Goal: Task Accomplishment & Management: Manage account settings

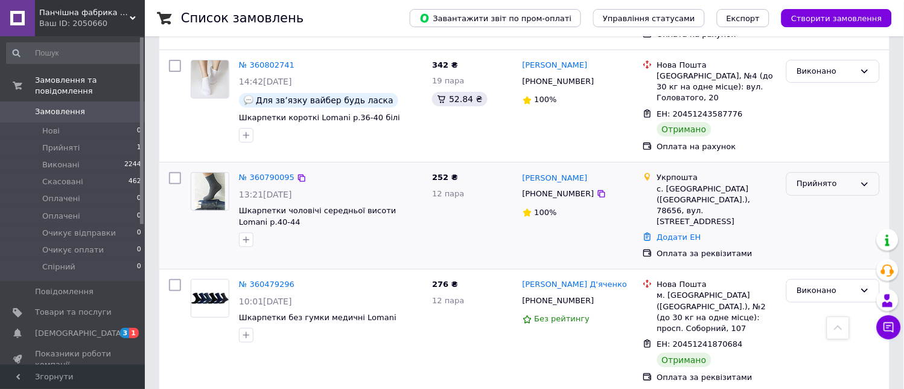
click at [867, 179] on icon at bounding box center [865, 184] width 10 height 10
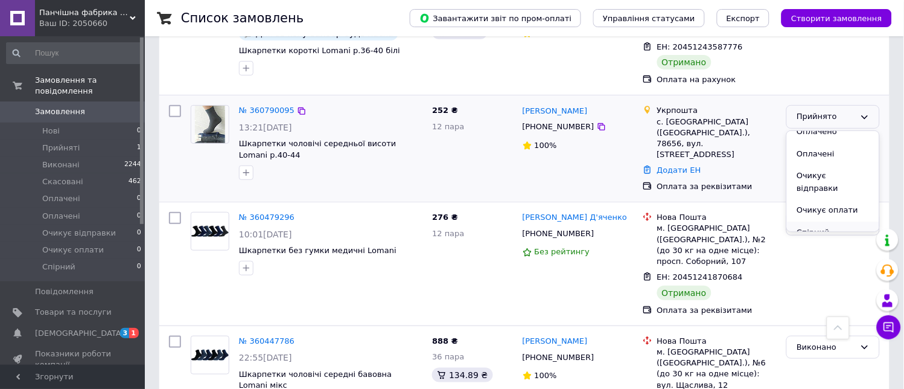
scroll to position [0, 0]
click at [834, 153] on li "Скасовано" at bounding box center [833, 164] width 92 height 22
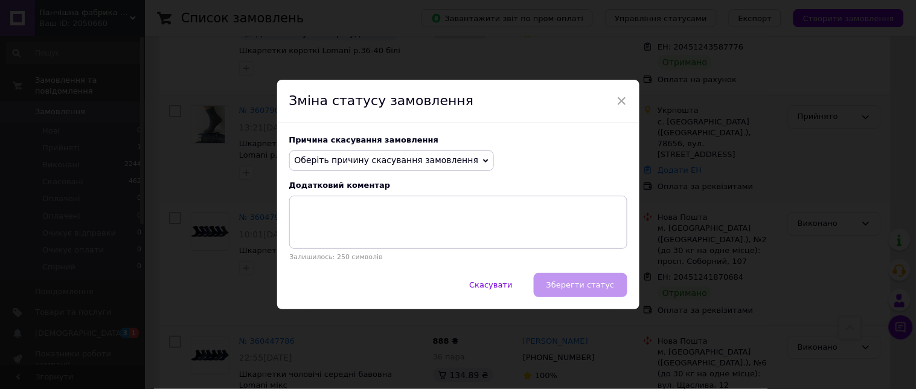
click at [460, 157] on span "Оберіть причину скасування замовлення" at bounding box center [391, 160] width 205 height 21
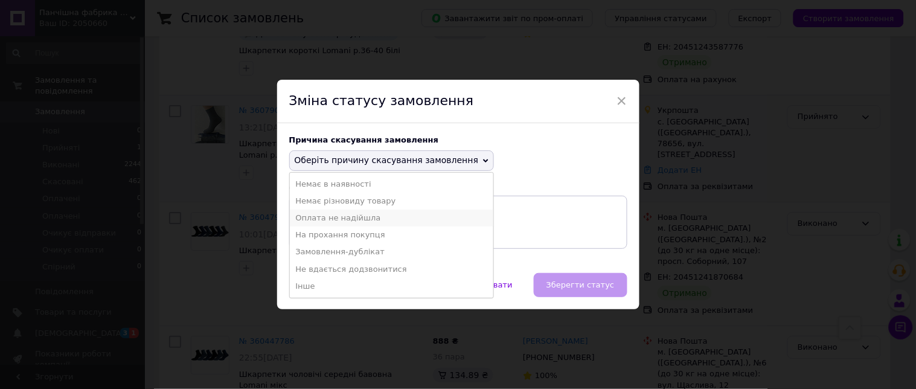
click at [353, 217] on li "Оплата не надійшла" at bounding box center [392, 217] width 204 height 17
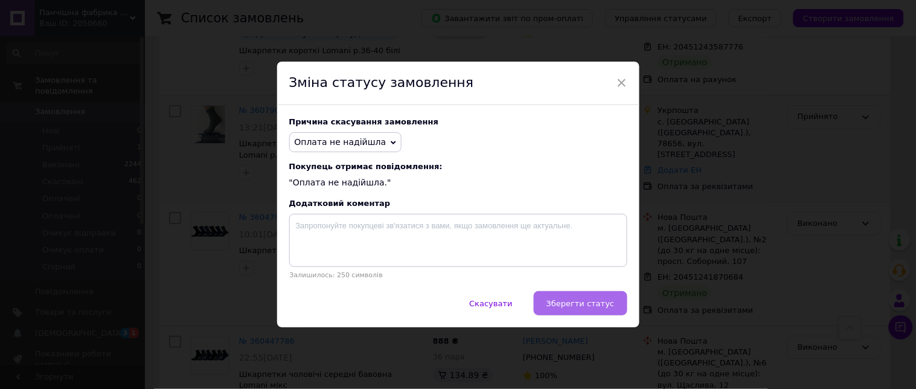
click at [589, 306] on span "Зберегти статус" at bounding box center [580, 303] width 68 height 9
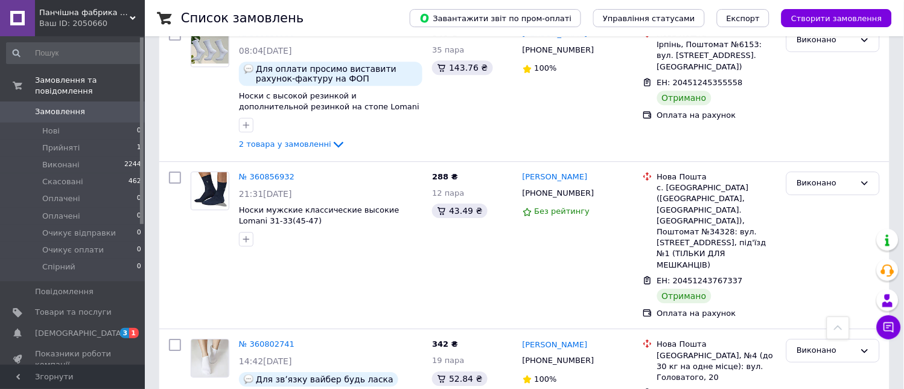
scroll to position [805, 0]
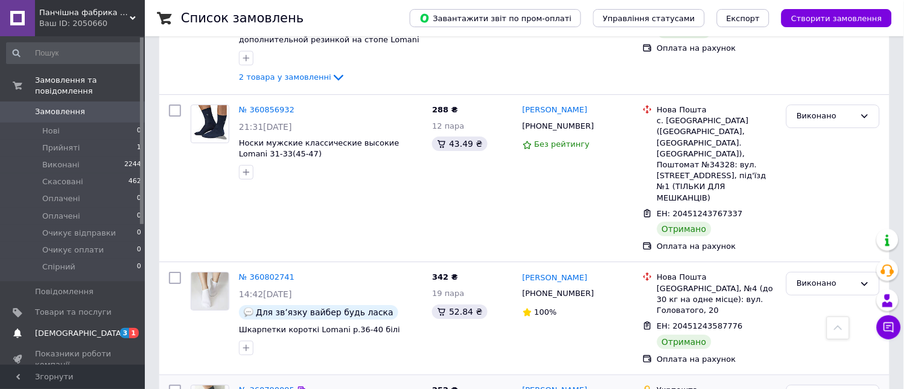
click at [70, 328] on span "[DEMOGRAPHIC_DATA]" at bounding box center [79, 333] width 89 height 11
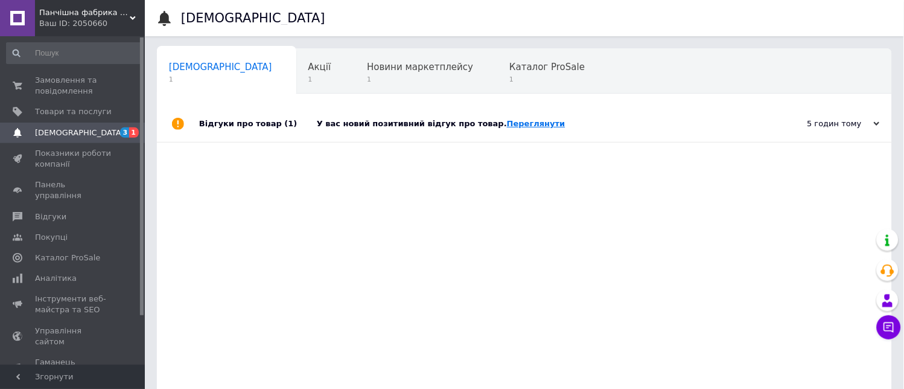
click at [507, 121] on link "Переглянути" at bounding box center [536, 123] width 59 height 9
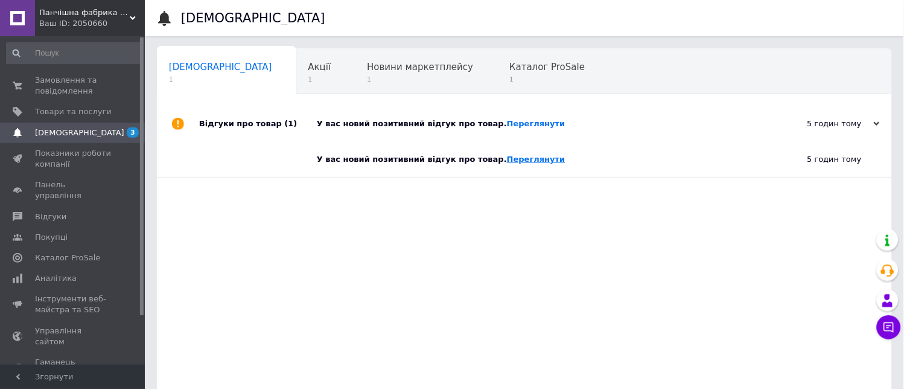
click at [507, 160] on link "Переглянути" at bounding box center [536, 159] width 59 height 9
click at [367, 75] on span "1" at bounding box center [420, 79] width 106 height 9
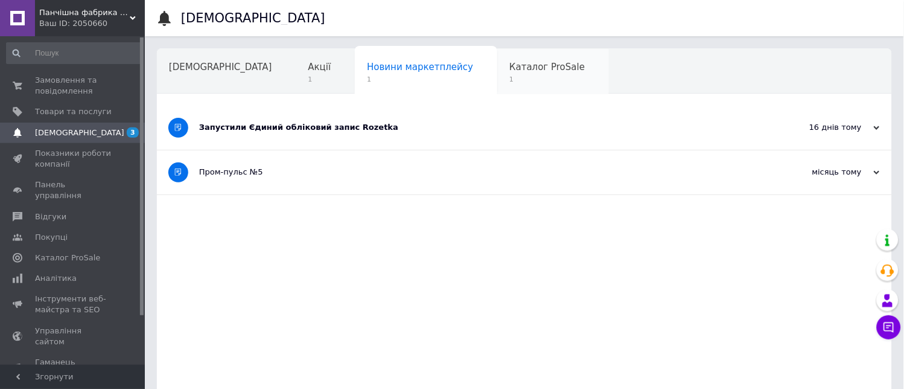
click at [509, 68] on span "Каталог ProSale" at bounding box center [546, 67] width 75 height 11
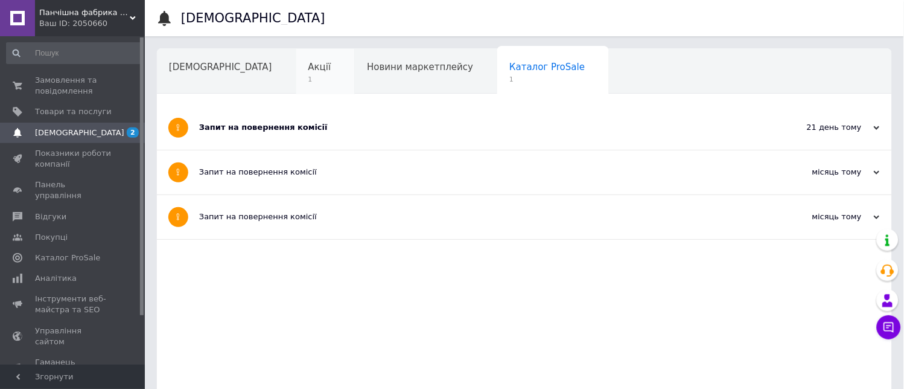
click at [308, 70] on span "Акції" at bounding box center [319, 67] width 23 height 11
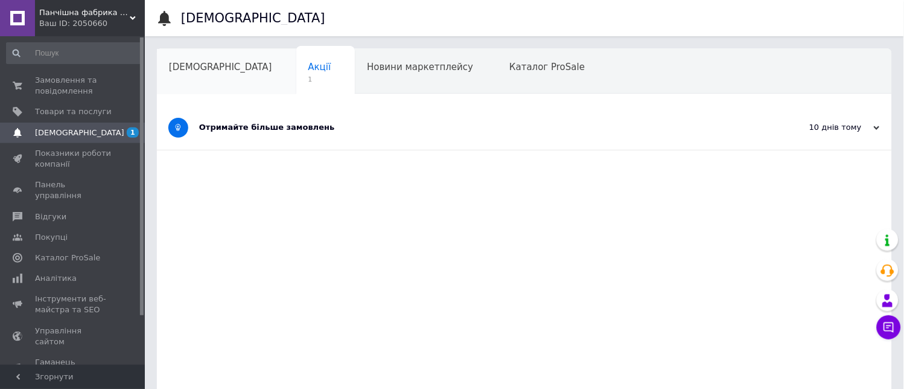
click at [191, 75] on div "[DEMOGRAPHIC_DATA]" at bounding box center [226, 72] width 139 height 46
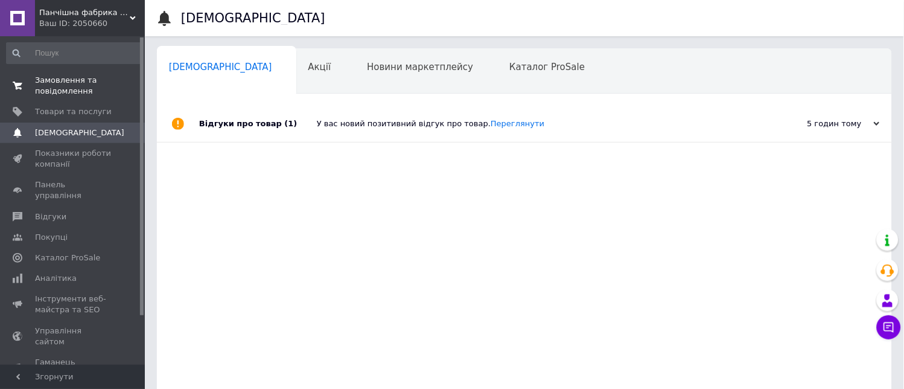
click at [71, 86] on span "Замовлення та повідомлення" at bounding box center [73, 86] width 77 height 22
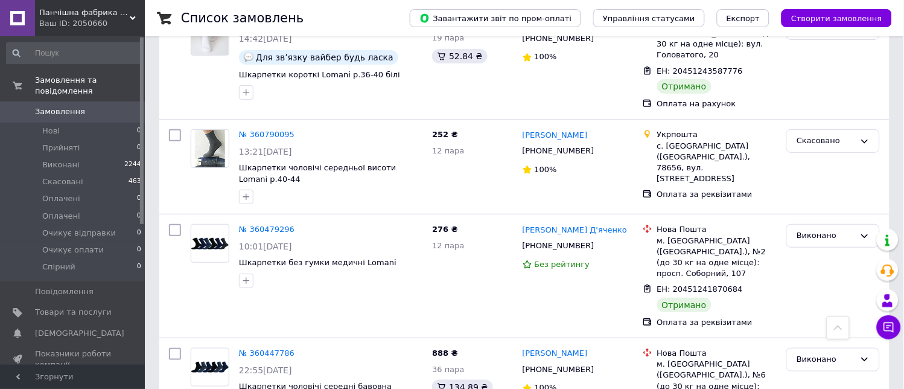
scroll to position [1073, 0]
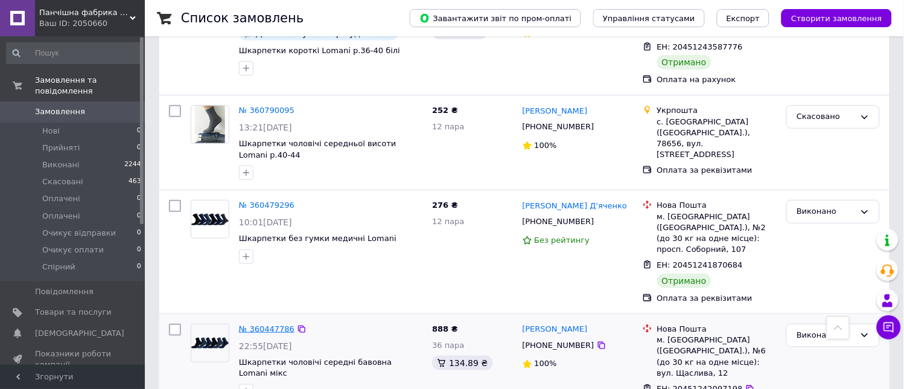
click at [266, 324] on link "№ 360447786" at bounding box center [267, 328] width 56 height 9
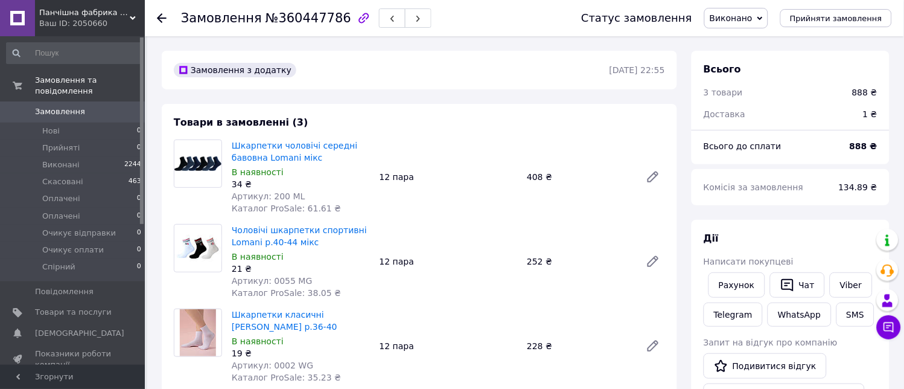
click at [59, 106] on span "Замовлення" at bounding box center [60, 111] width 50 height 11
